Goal: Task Accomplishment & Management: Manage account settings

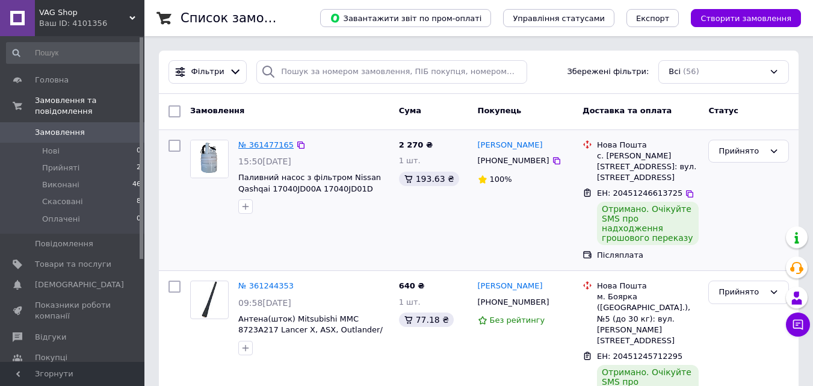
click at [242, 146] on link "№ 361477165" at bounding box center [265, 144] width 55 height 9
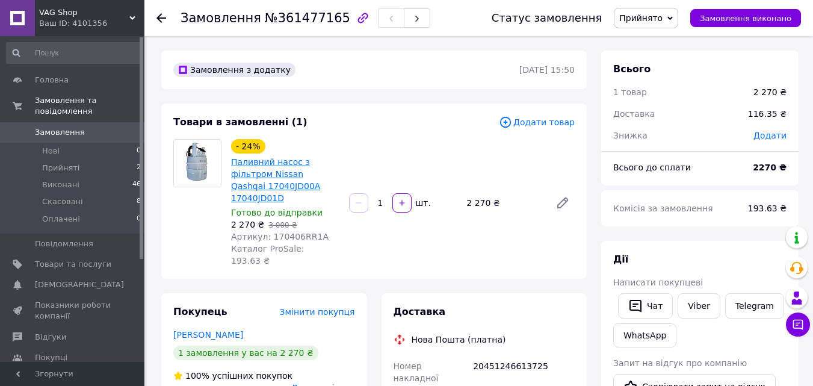
click at [283, 166] on link "Паливний насос з фільтром Nissan Qashqai 17040JD00A 17040JD01D" at bounding box center [275, 180] width 89 height 46
click at [85, 259] on span "Товари та послуги" at bounding box center [73, 264] width 76 height 11
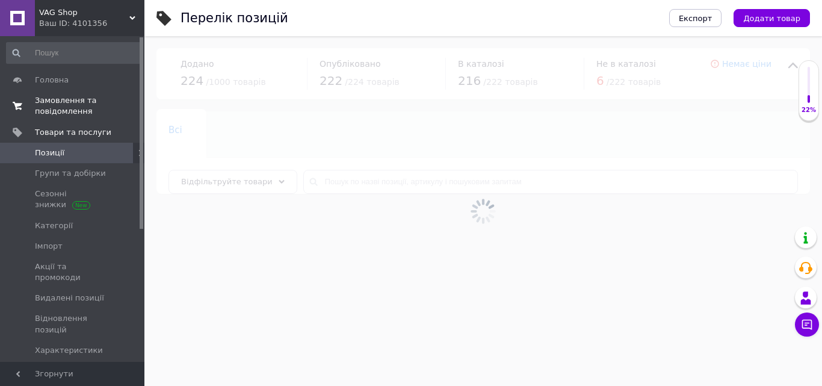
click at [105, 104] on span "Замовлення та повідомлення" at bounding box center [73, 106] width 76 height 22
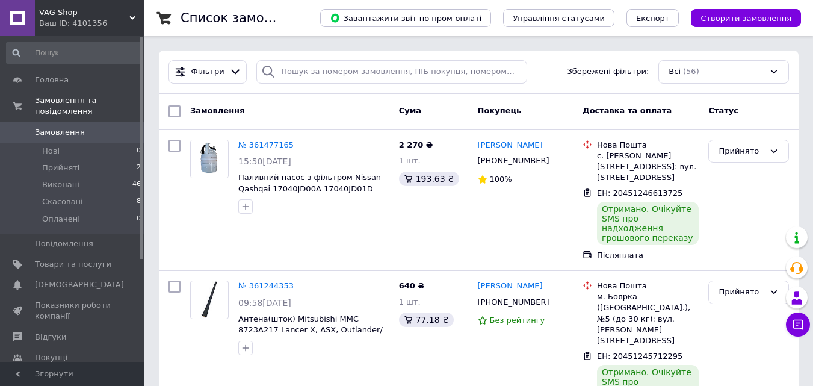
scroll to position [237, 0]
click at [101, 259] on span "Товари та послуги" at bounding box center [73, 264] width 76 height 11
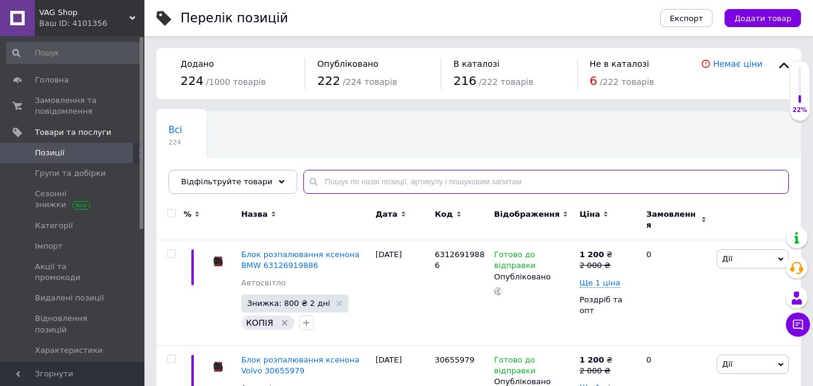
click at [360, 190] on input "text" at bounding box center [546, 182] width 486 height 24
paste input "5Q0907511D"
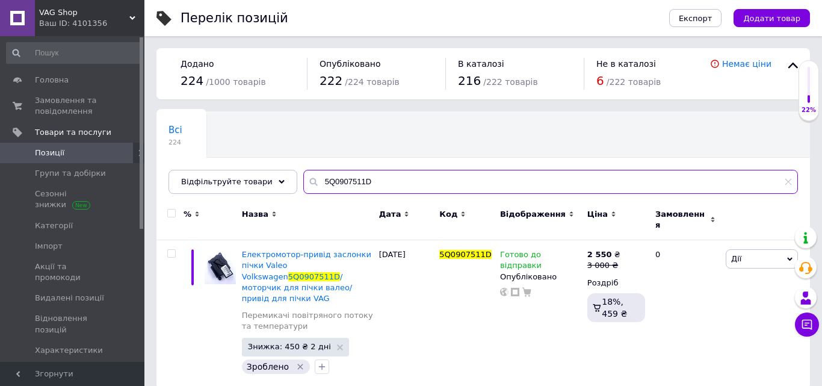
click at [341, 184] on input "5Q0907511D" at bounding box center [550, 182] width 495 height 24
type input "5Q0907511D"
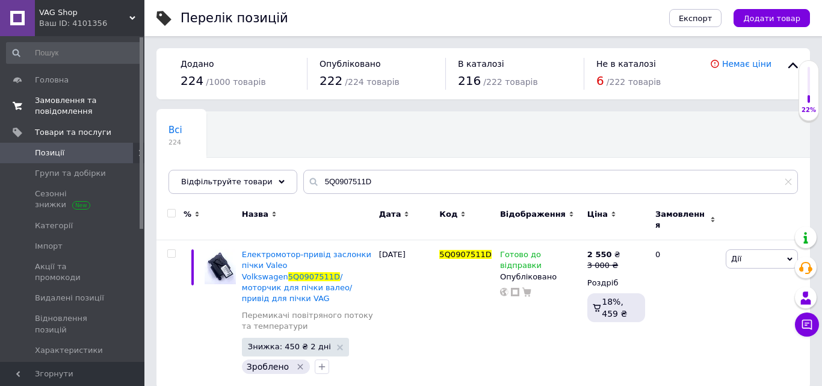
click at [82, 117] on link "Замовлення та повідомлення 0 0" at bounding box center [74, 105] width 148 height 31
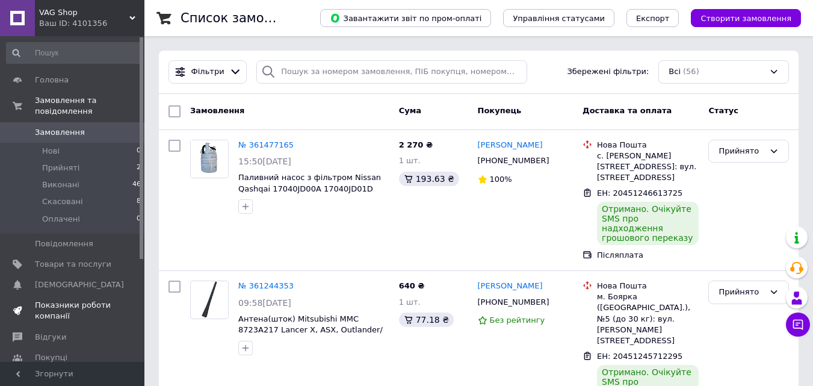
click at [104, 300] on span "Показники роботи компанії" at bounding box center [73, 311] width 76 height 22
